Goal: Task Accomplishment & Management: Manage account settings

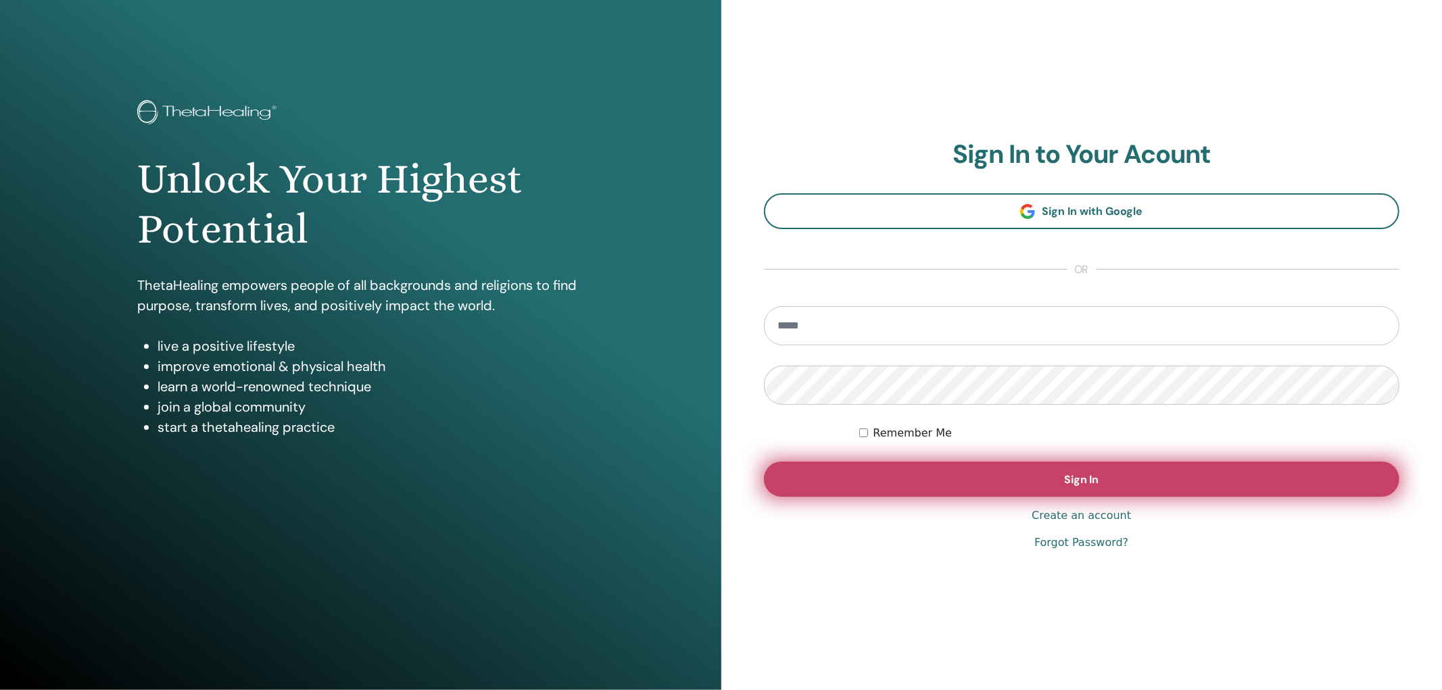
type input "**********"
click at [1052, 480] on button "Sign In" at bounding box center [1082, 479] width 636 height 35
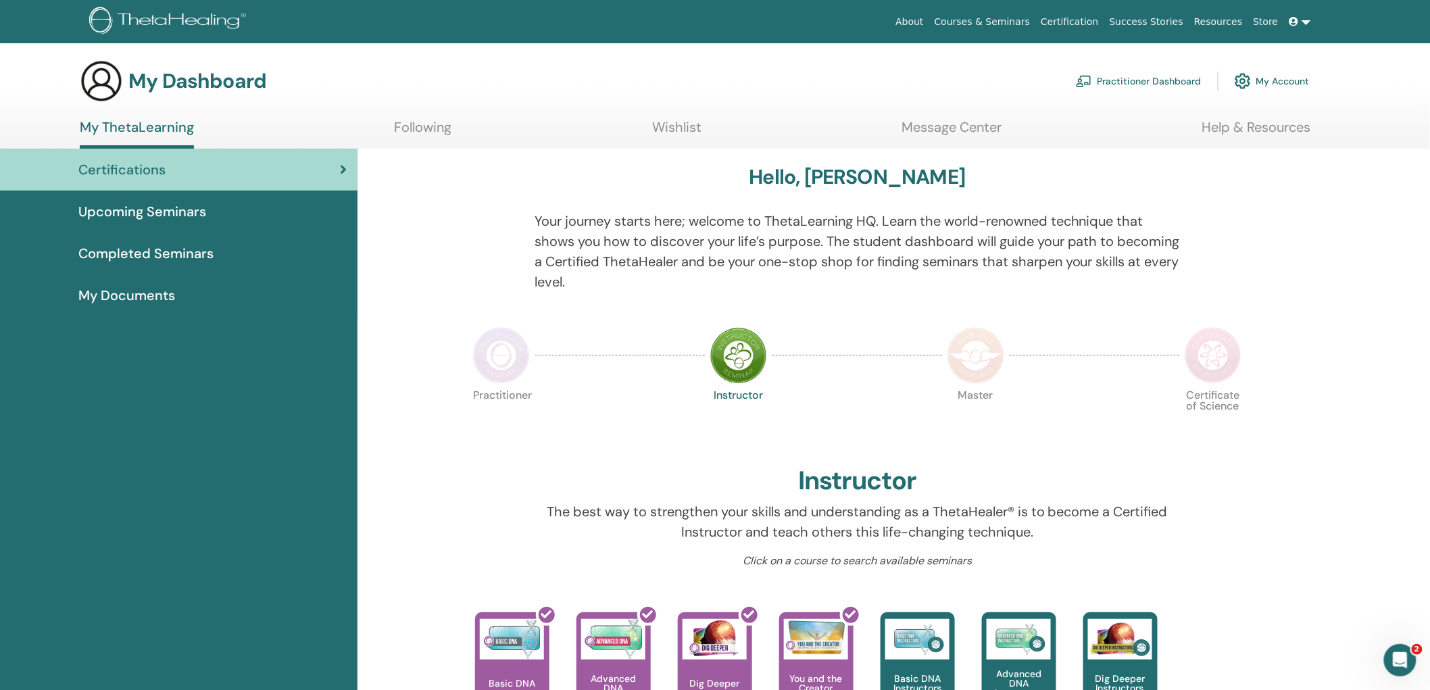
click at [1098, 17] on link "Certification" at bounding box center [1070, 21] width 68 height 25
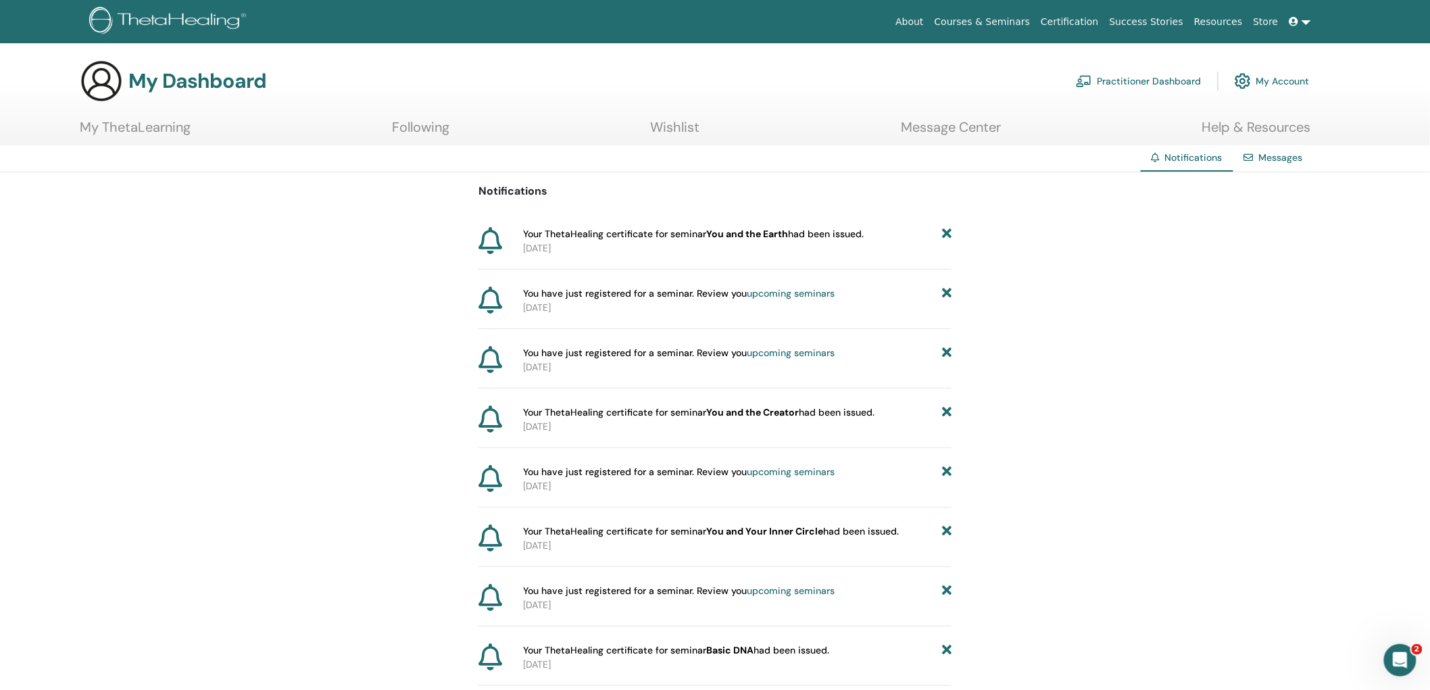
click at [758, 232] on b "You and the Earth" at bounding box center [747, 234] width 82 height 12
click at [489, 239] on icon at bounding box center [491, 240] width 24 height 27
click at [606, 238] on span "Your ThetaHealing certificate for seminar You and the Earth had been issued." at bounding box center [693, 234] width 341 height 14
drag, startPoint x: 687, startPoint y: 231, endPoint x: 706, endPoint y: 235, distance: 19.2
click at [687, 232] on span "Your ThetaHealing certificate for seminar You and the Earth had been issued." at bounding box center [693, 234] width 341 height 14
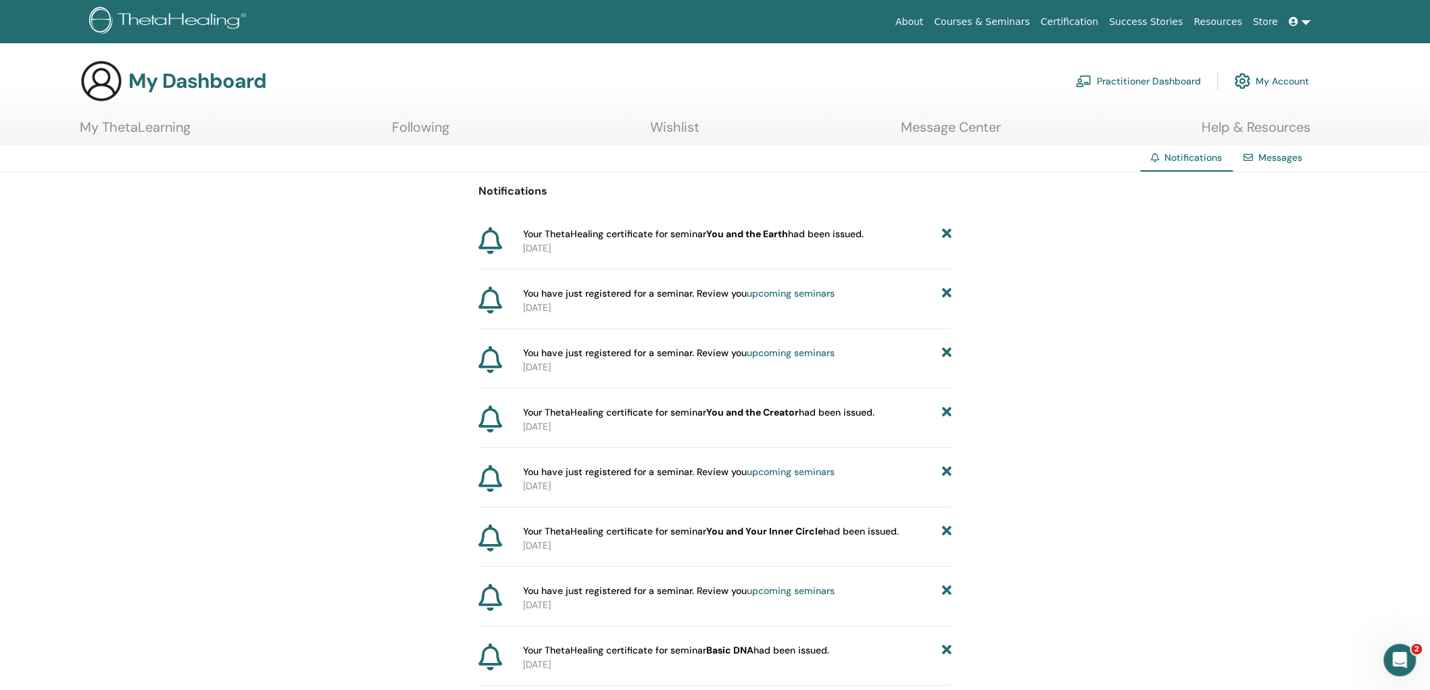
click at [738, 237] on b "You and the Earth" at bounding box center [747, 234] width 82 height 12
click at [819, 227] on span "Your ThetaHealing certificate for seminar You and the Earth had been issued." at bounding box center [693, 234] width 341 height 14
click at [1167, 82] on link "Practitioner Dashboard" at bounding box center [1139, 81] width 126 height 30
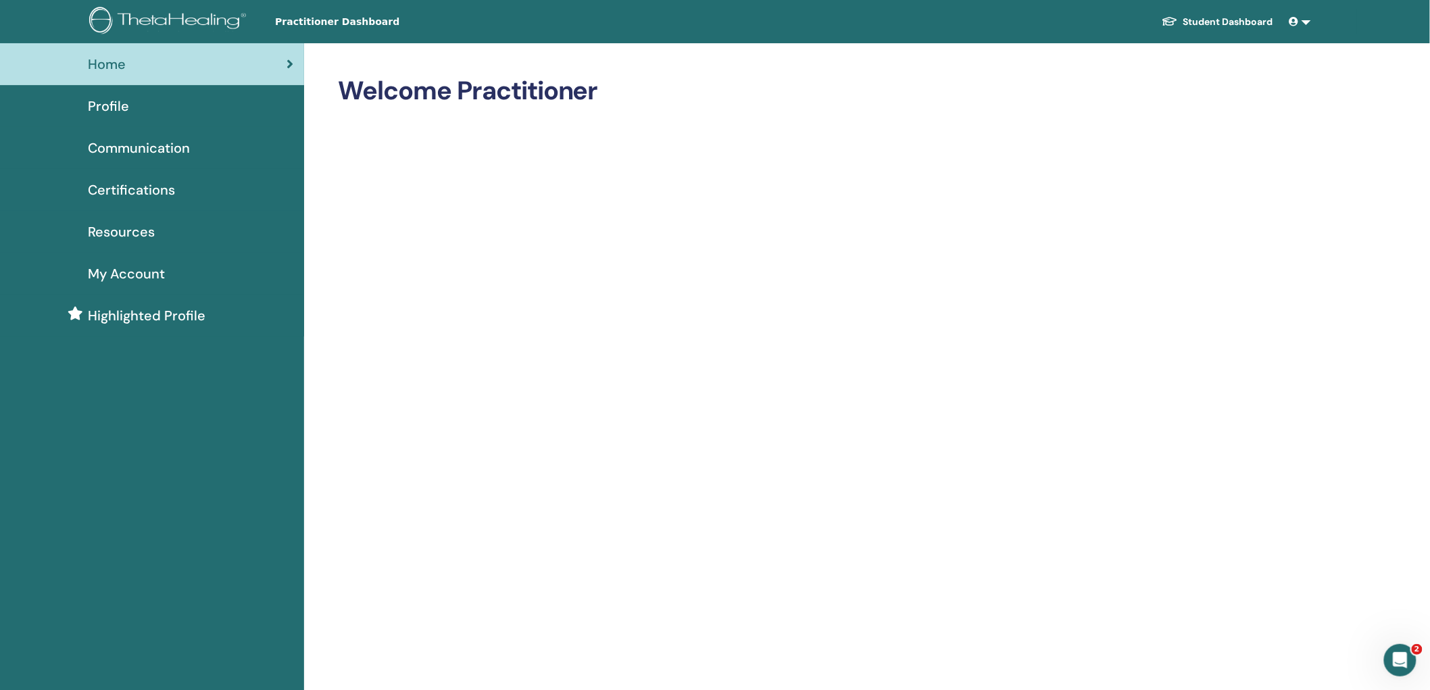
click at [88, 183] on span "Certifications" at bounding box center [131, 190] width 87 height 20
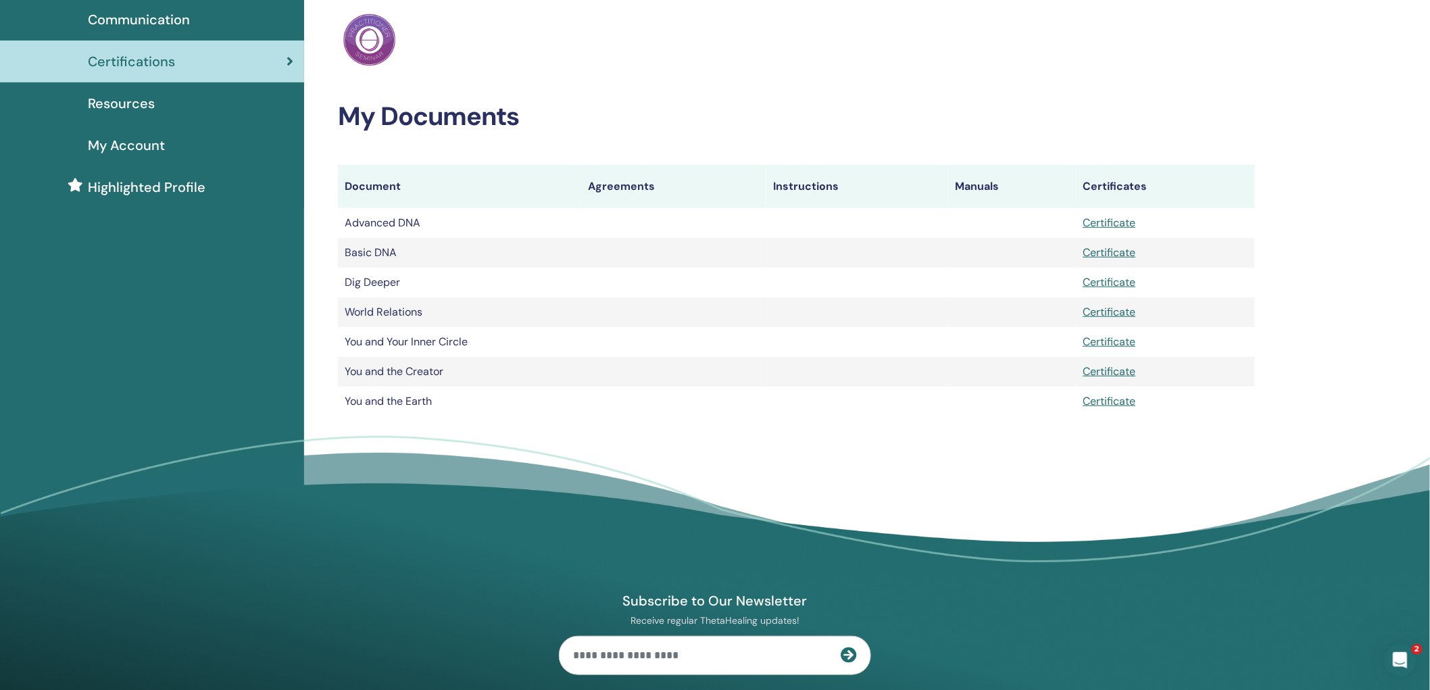
scroll to position [150, 0]
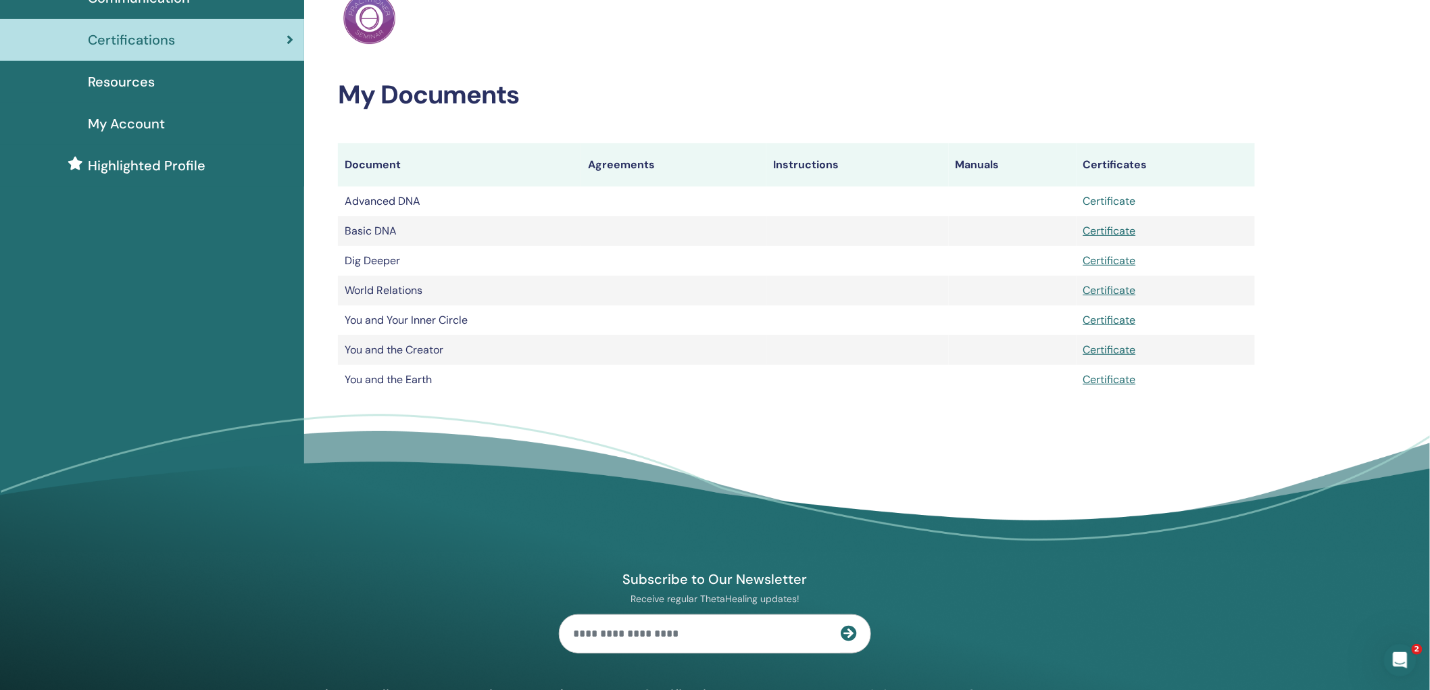
click at [1110, 201] on link "Certificate" at bounding box center [1110, 201] width 53 height 14
click at [1123, 233] on link "Certificate" at bounding box center [1110, 231] width 53 height 14
click at [1119, 260] on link "Certificate" at bounding box center [1110, 260] width 53 height 14
click at [1119, 293] on link "Certificate" at bounding box center [1110, 290] width 53 height 14
click at [1114, 321] on link "Certificate" at bounding box center [1110, 320] width 53 height 14
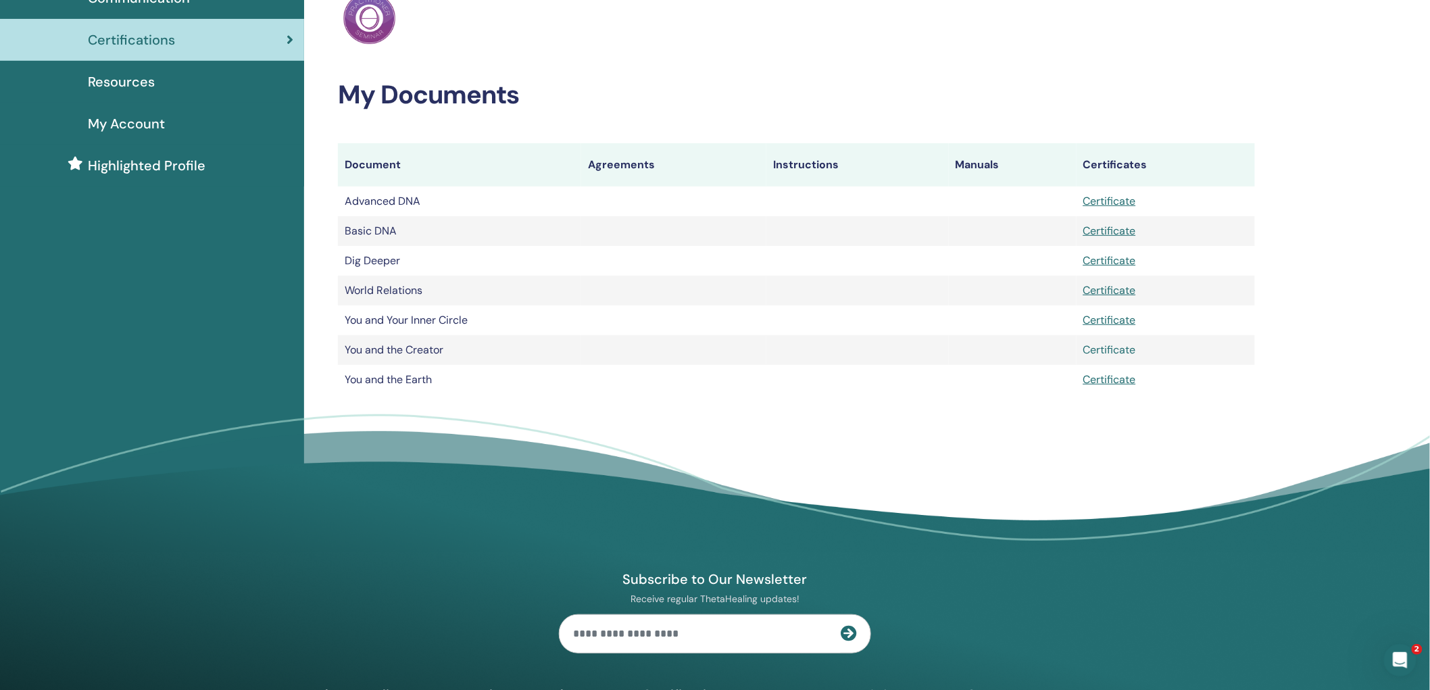
click at [1123, 347] on link "Certificate" at bounding box center [1110, 350] width 53 height 14
click at [1129, 381] on link "Certificate" at bounding box center [1110, 379] width 53 height 14
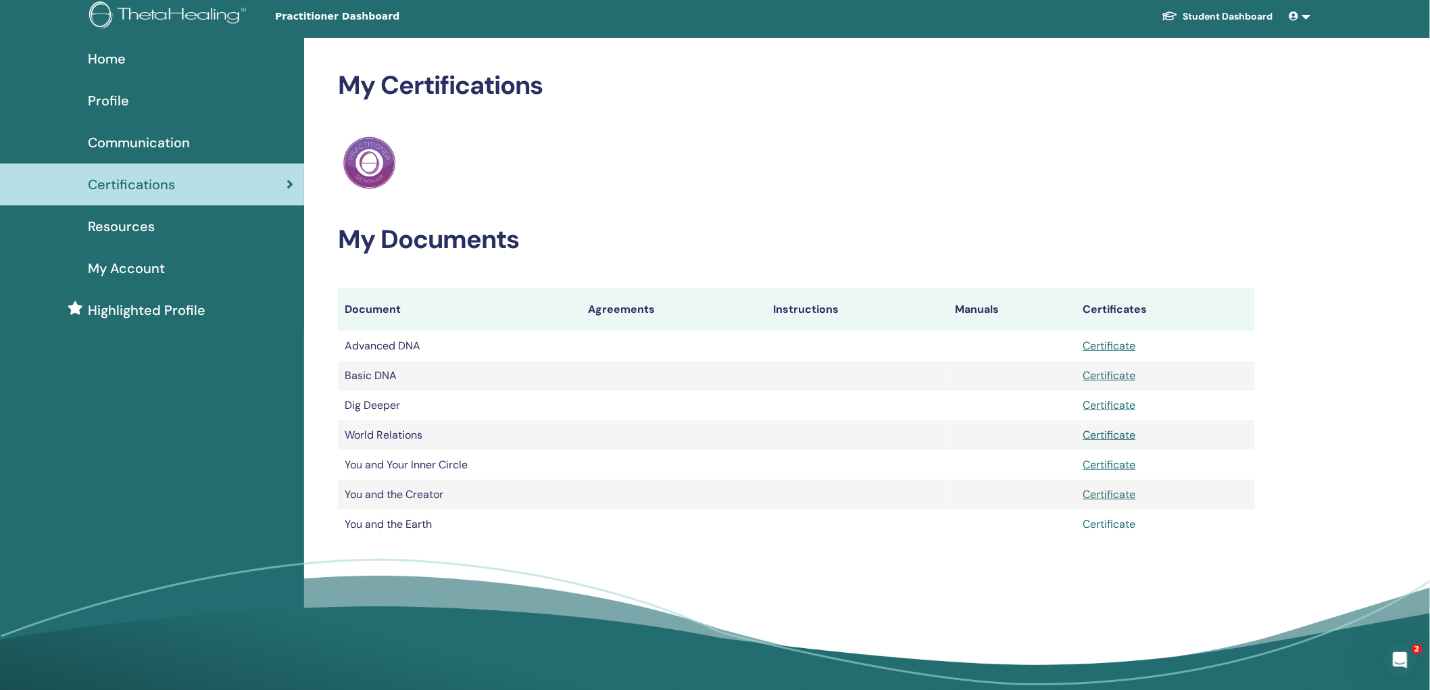
scroll to position [0, 0]
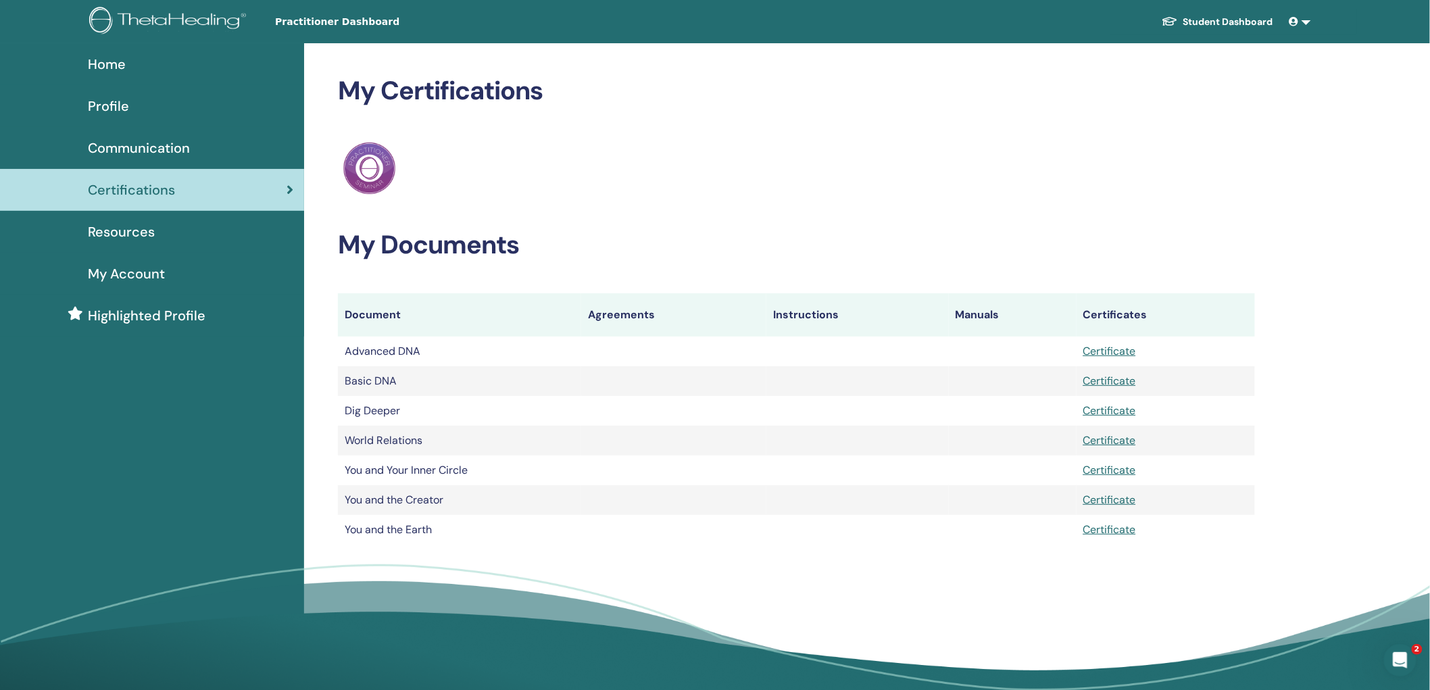
click at [110, 138] on span "Communication" at bounding box center [139, 148] width 102 height 20
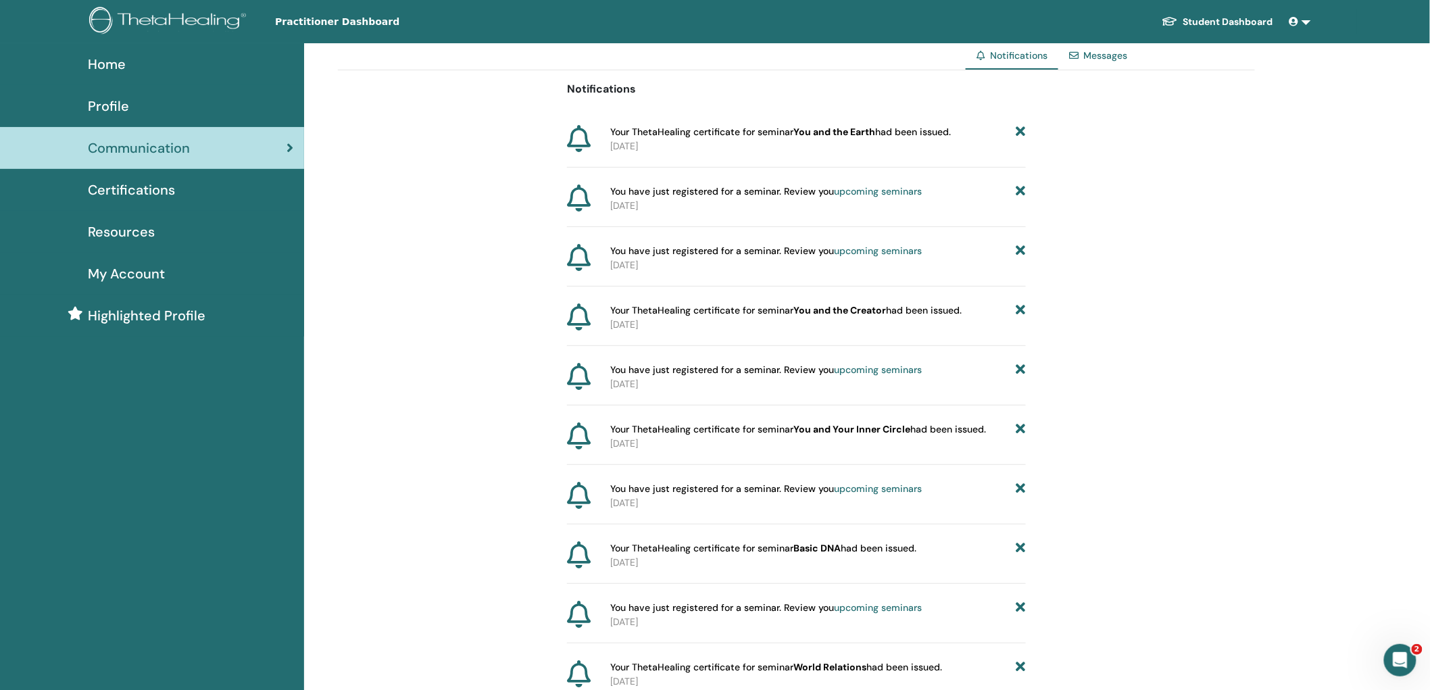
click at [123, 230] on span "Resources" at bounding box center [121, 232] width 67 height 20
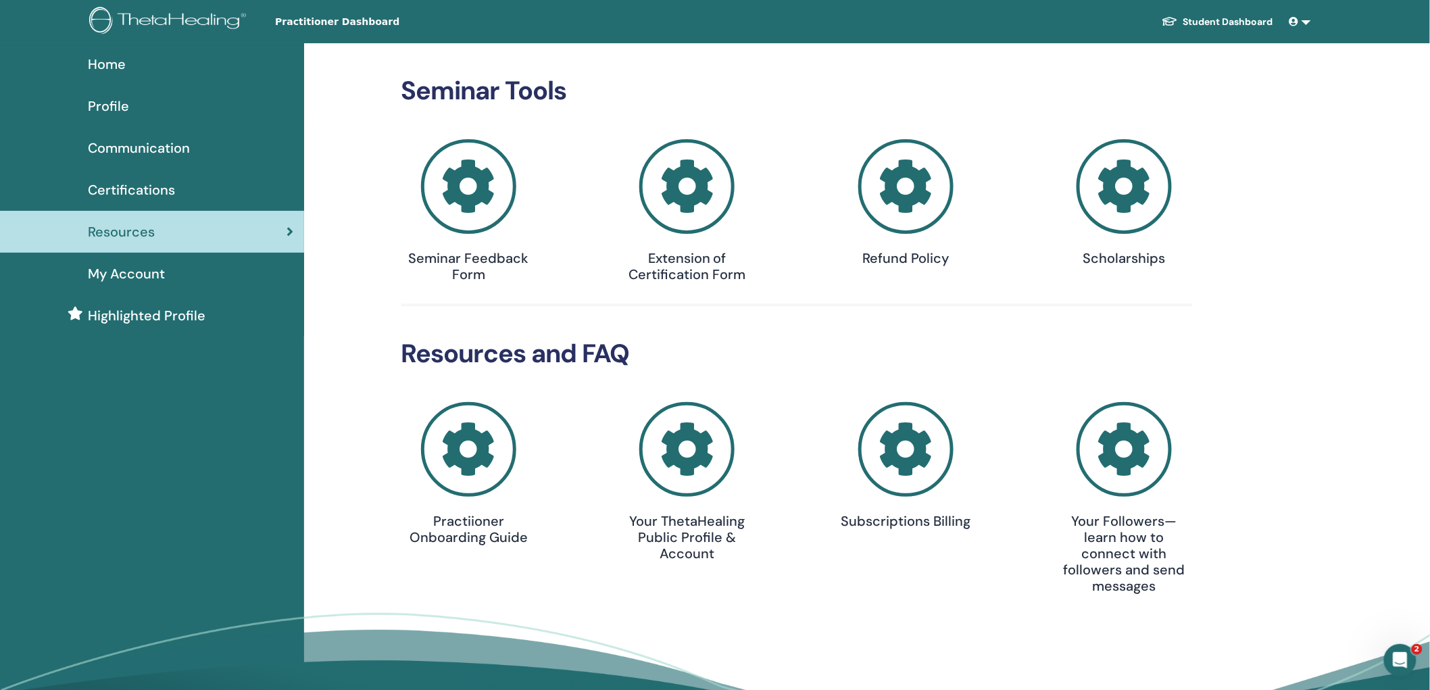
click at [131, 268] on span "My Account" at bounding box center [126, 274] width 77 height 20
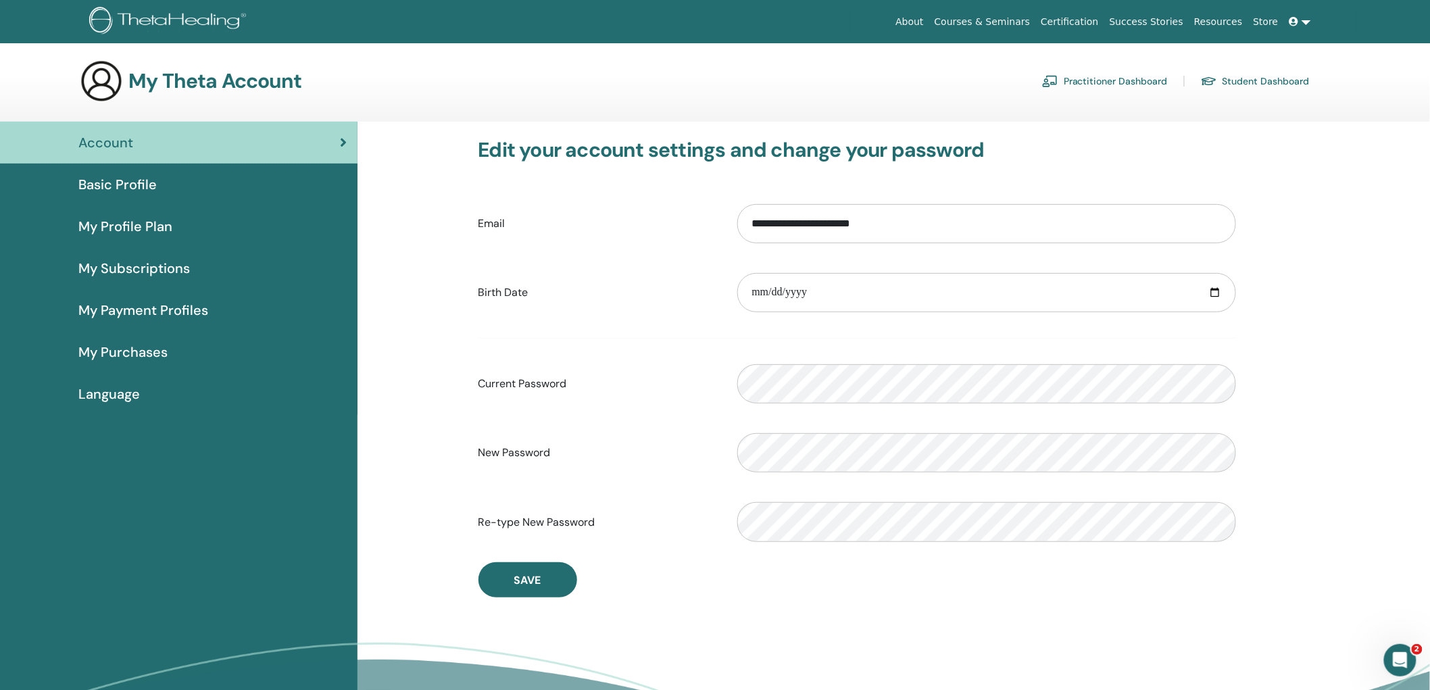
click at [106, 84] on img at bounding box center [101, 80] width 43 height 43
